Goal: Information Seeking & Learning: Learn about a topic

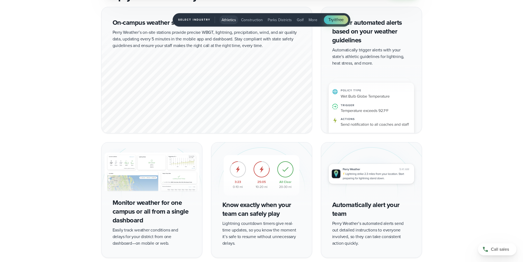
scroll to position [1974, 0]
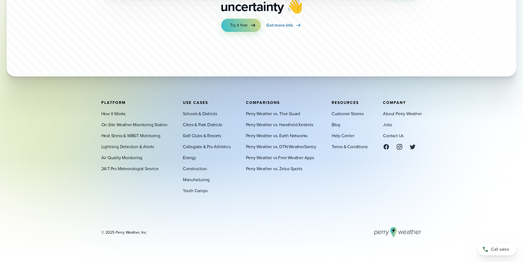
drag, startPoint x: 116, startPoint y: 232, endPoint x: 147, endPoint y: 232, distance: 31.1
click at [147, 232] on div "© 2025 Perry Weather, Inc." at bounding box center [261, 232] width 321 height 11
click at [389, 137] on link "Contact Us" at bounding box center [393, 135] width 21 height 7
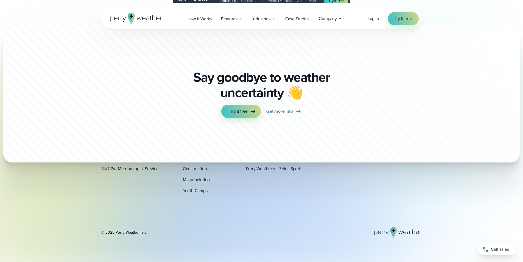
scroll to position [2030, 0]
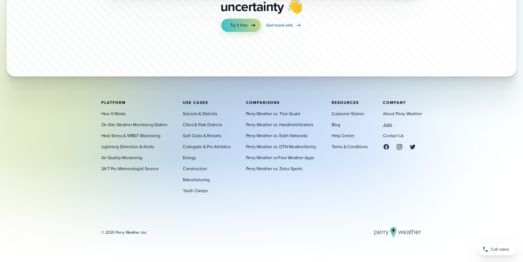
click at [388, 123] on link "Jobs" at bounding box center [387, 124] width 9 height 7
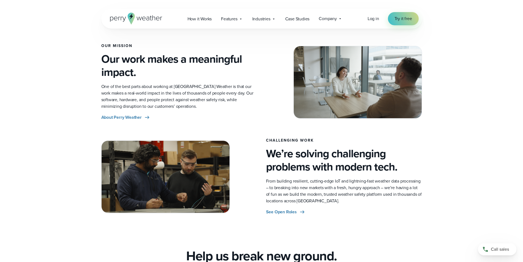
scroll to position [145, 0]
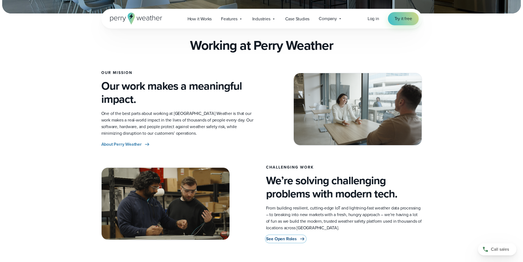
click at [283, 238] on span "See Open Roles" at bounding box center [281, 238] width 31 height 7
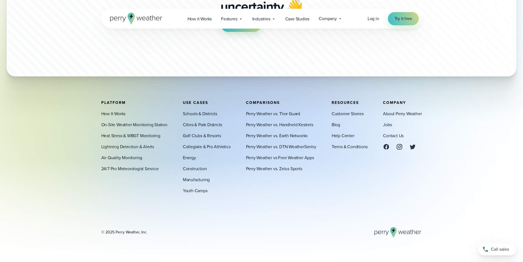
scroll to position [2030, 0]
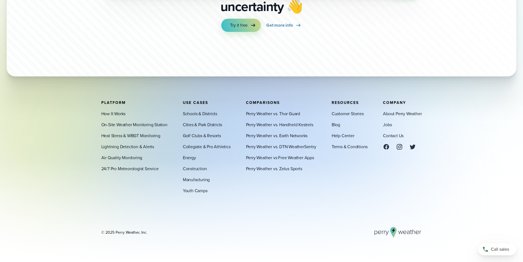
drag, startPoint x: 116, startPoint y: 232, endPoint x: 139, endPoint y: 234, distance: 23.2
click at [139, 234] on div "© 2025 Perry Weather, Inc." at bounding box center [124, 231] width 46 height 5
copy div "Perry Weather"
click at [394, 135] on link "Contact Us" at bounding box center [393, 135] width 21 height 7
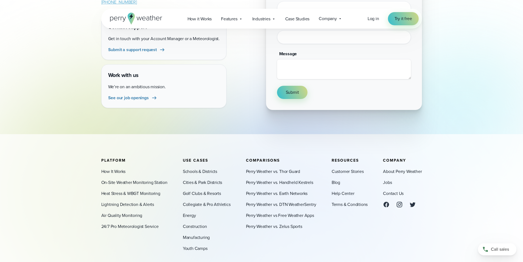
scroll to position [159, 0]
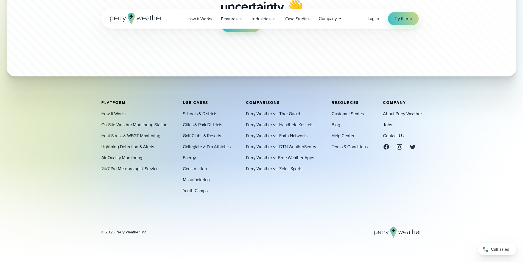
scroll to position [2030, 0]
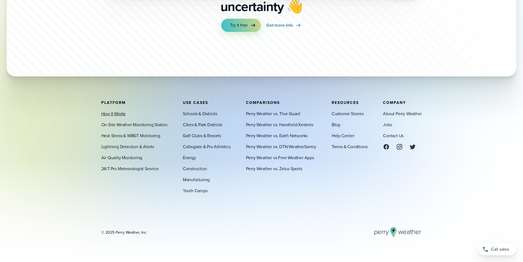
click at [115, 114] on link "How It Works" at bounding box center [113, 113] width 24 height 7
drag, startPoint x: 116, startPoint y: 231, endPoint x: 147, endPoint y: 233, distance: 31.1
click at [147, 233] on div "© 2025 Perry Weather, Inc." at bounding box center [261, 232] width 321 height 11
copy div "Perry Weather, Inc."
click at [351, 146] on link "Terms & Conditions" at bounding box center [350, 146] width 36 height 7
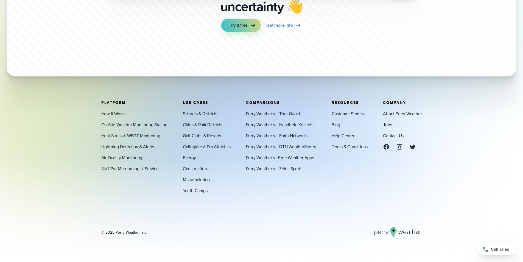
click at [76, 87] on footer "Platform How It Works On-Site Weather Monitoring Station Heat Stress & WBGT Mon…" at bounding box center [261, 169] width 523 height 186
click at [395, 113] on link "About Perry Weather" at bounding box center [402, 113] width 39 height 7
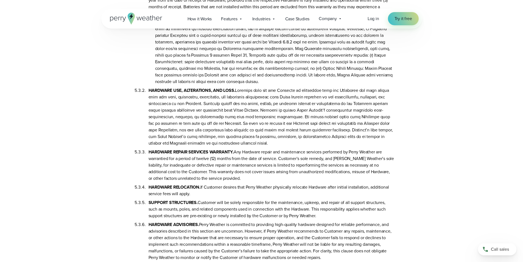
scroll to position [1082, 0]
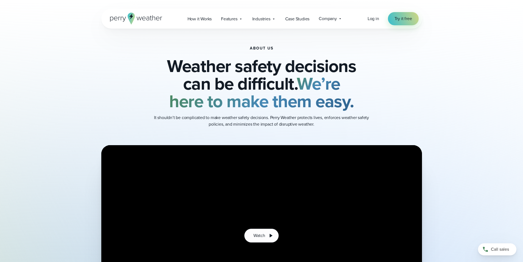
click at [116, 85] on div "About Us Weather safety decisions can be difficult. We’re here to make them eas…" at bounding box center [261, 87] width 321 height 116
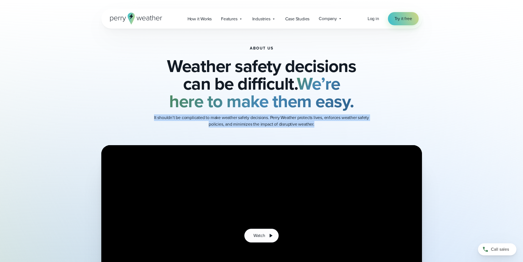
drag, startPoint x: 154, startPoint y: 117, endPoint x: 316, endPoint y: 124, distance: 161.7
click at [316, 124] on p "It shouldn’t be complicated to make weather safety decisions. Perry Weather pro…" at bounding box center [262, 120] width 220 height 13
copy p "It shouldn’t be complicated to make weather safety decisions. Perry Weather pro…"
click at [123, 104] on div "About Us Weather safety decisions can be difficult. We’re here to make them eas…" at bounding box center [261, 87] width 321 height 116
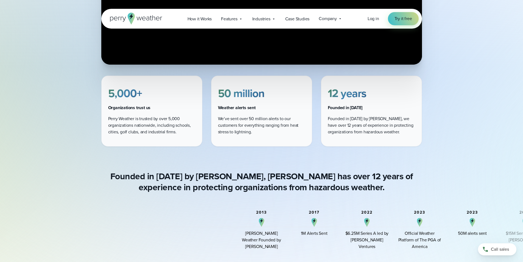
scroll to position [271, 0]
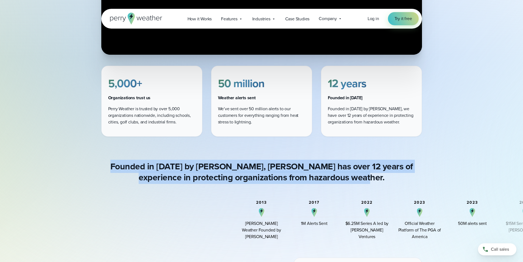
drag, startPoint x: 109, startPoint y: 164, endPoint x: 359, endPoint y: 175, distance: 250.6
click at [359, 175] on h4 "Founded in 2013 by Colin Perry, Perry Weather has over 12 years of experience i…" at bounding box center [261, 172] width 321 height 22
copy h4 "Founded in 2013 by Colin Perry, Perry Weather has over 12 years of experience i…"
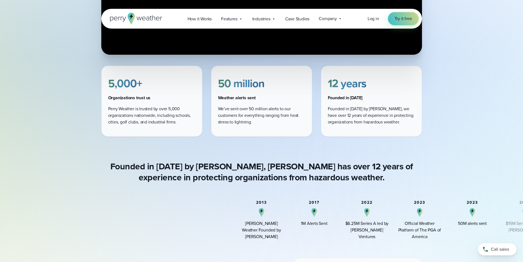
click at [58, 101] on div "5,000+ Organizations trust us Perry Weather is trusted by over 5,000 organizati…" at bounding box center [261, 101] width 523 height 71
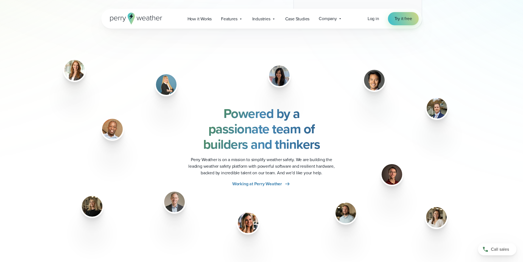
scroll to position [661, 0]
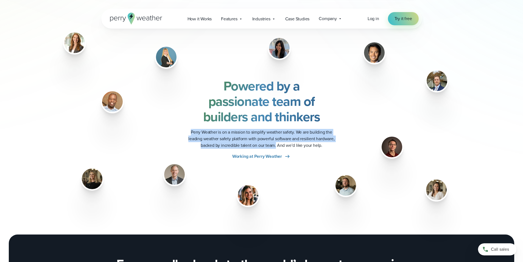
drag, startPoint x: 193, startPoint y: 132, endPoint x: 276, endPoint y: 145, distance: 84.4
click at [276, 145] on p "Perry Weather is on a mission to simplify weather safety. We are building the l…" at bounding box center [262, 139] width 156 height 20
copy p "Perry Weather is on a mission to simplify weather safety. We are building the l…"
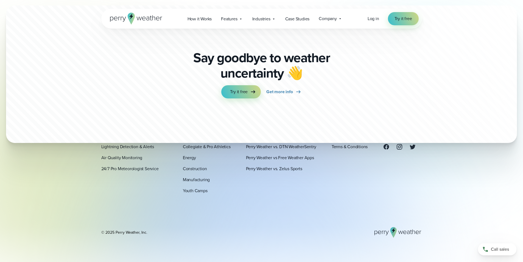
scroll to position [2030, 0]
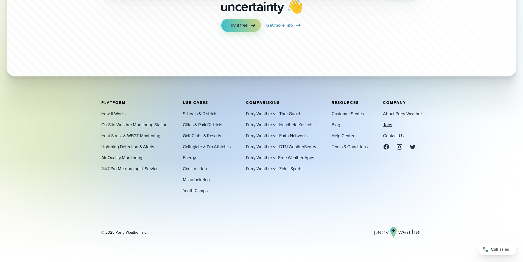
click at [388, 125] on link "Jobs" at bounding box center [387, 124] width 9 height 7
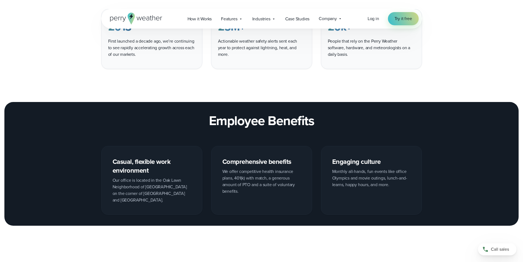
scroll to position [486, 0]
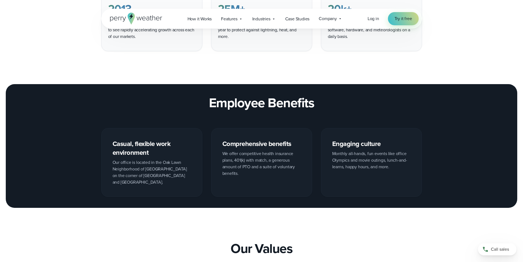
click at [39, 23] on div "Open Menu Log in Try it free How it Works" at bounding box center [261, 19] width 523 height 20
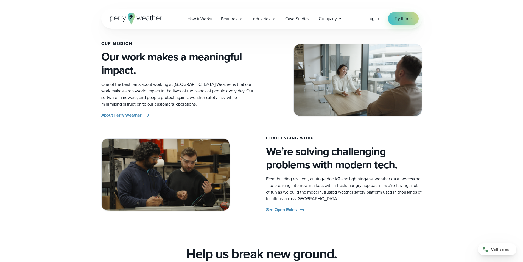
scroll to position [178, 0]
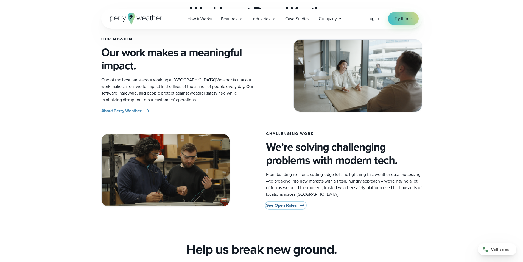
click at [277, 206] on span "See Open Roles" at bounding box center [281, 205] width 31 height 7
